Goal: Information Seeking & Learning: Learn about a topic

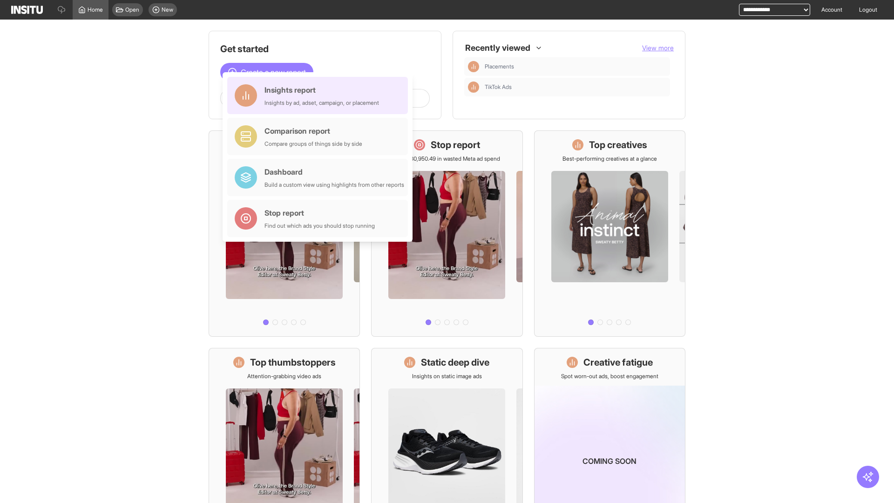
click at [320, 95] on div "Insights report Insights by ad, adset, campaign, or placement" at bounding box center [321, 95] width 115 height 22
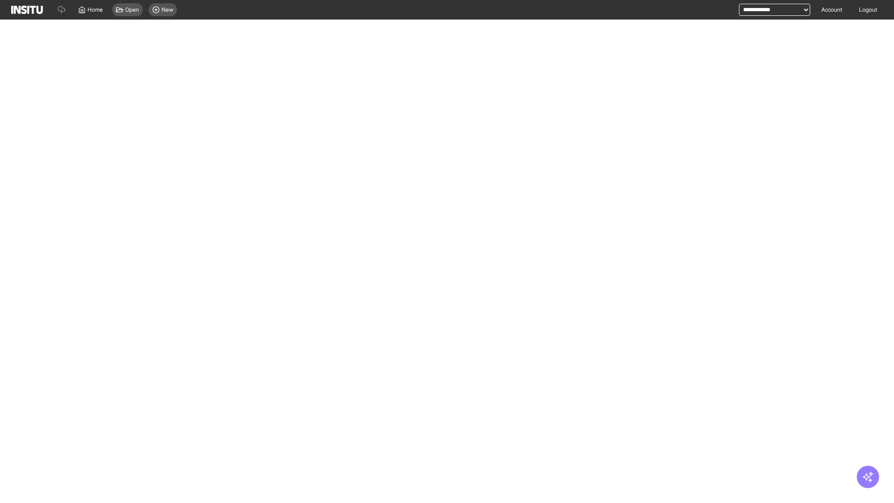
select select "**"
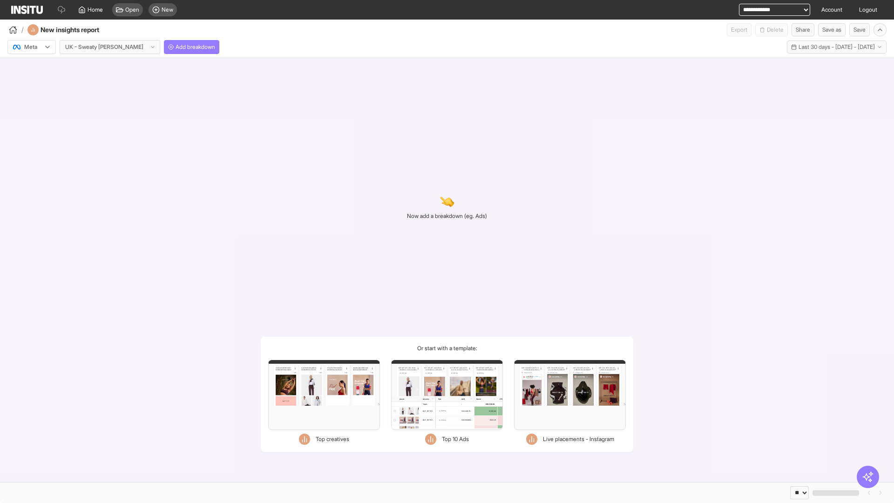
click at [32, 47] on div at bounding box center [25, 46] width 26 height 9
click at [31, 67] on span "Meta" at bounding box center [31, 67] width 13 height 8
click at [176, 47] on span "Add breakdown" at bounding box center [196, 46] width 40 height 7
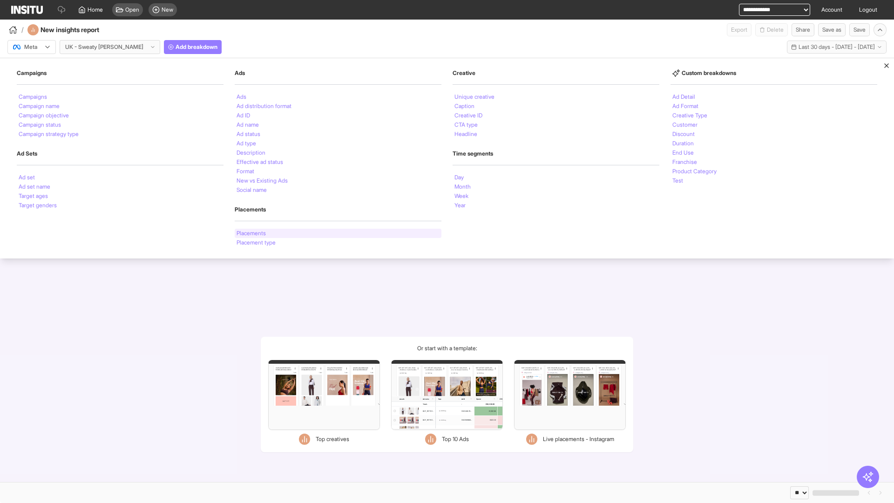
click at [252, 233] on li "Placements" at bounding box center [250, 233] width 29 height 6
